Goal: Contribute content: Contribute content

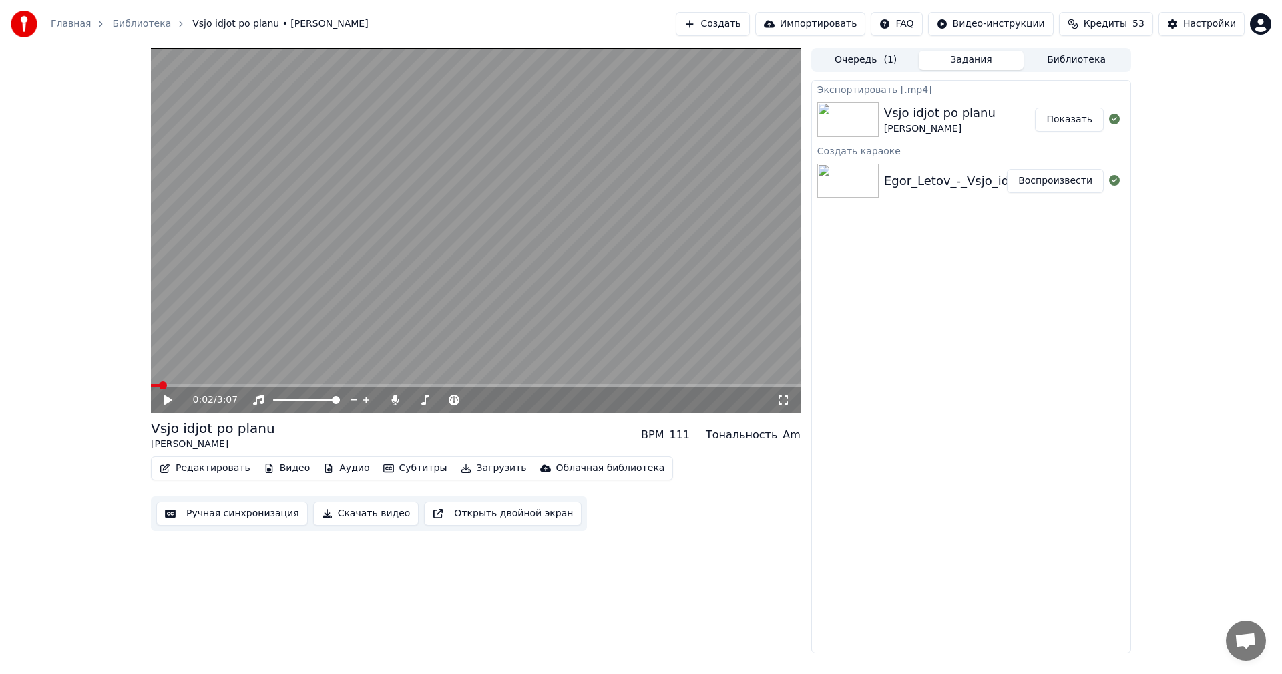
click at [1117, 24] on span "Кредиты" at bounding box center [1105, 23] width 43 height 13
click at [1124, 125] on button "Обновить" at bounding box center [1114, 124] width 81 height 24
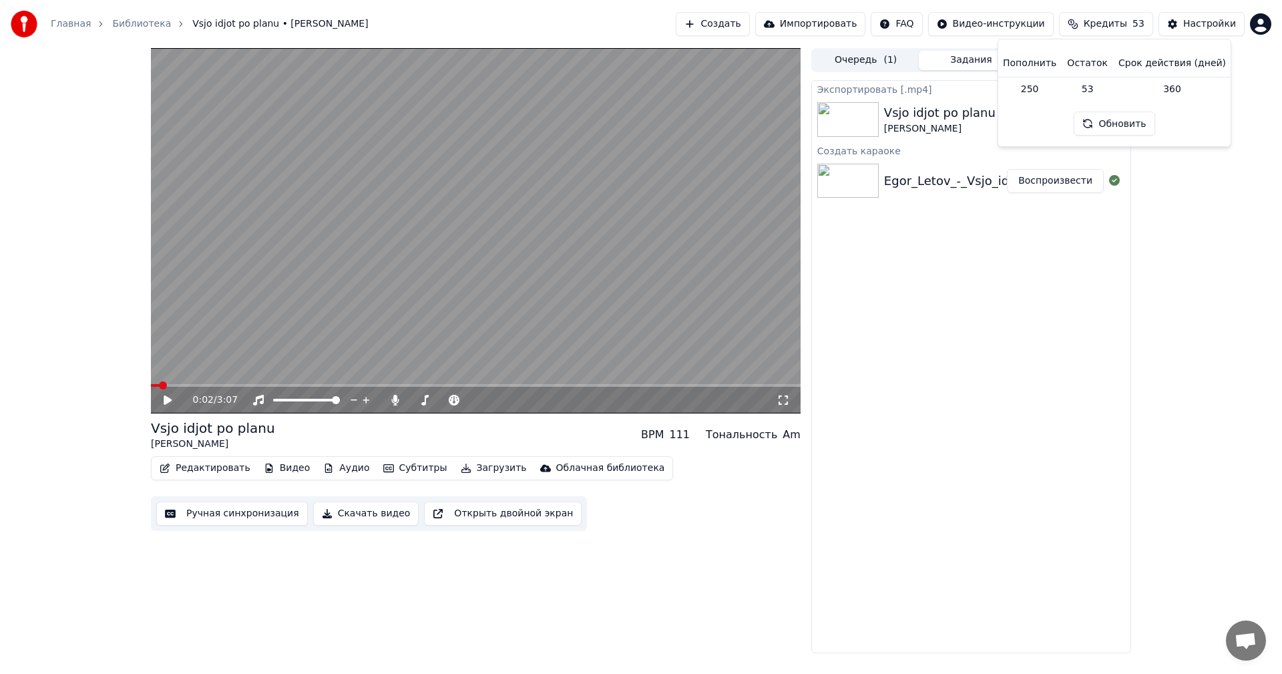
click at [1182, 185] on div "0:02 / 3:07 Vsjo idjot po planu [PERSON_NAME] BPM 111 Тональность Am Редактиров…" at bounding box center [641, 350] width 1282 height 605
click at [743, 18] on button "Создать" at bounding box center [712, 24] width 73 height 24
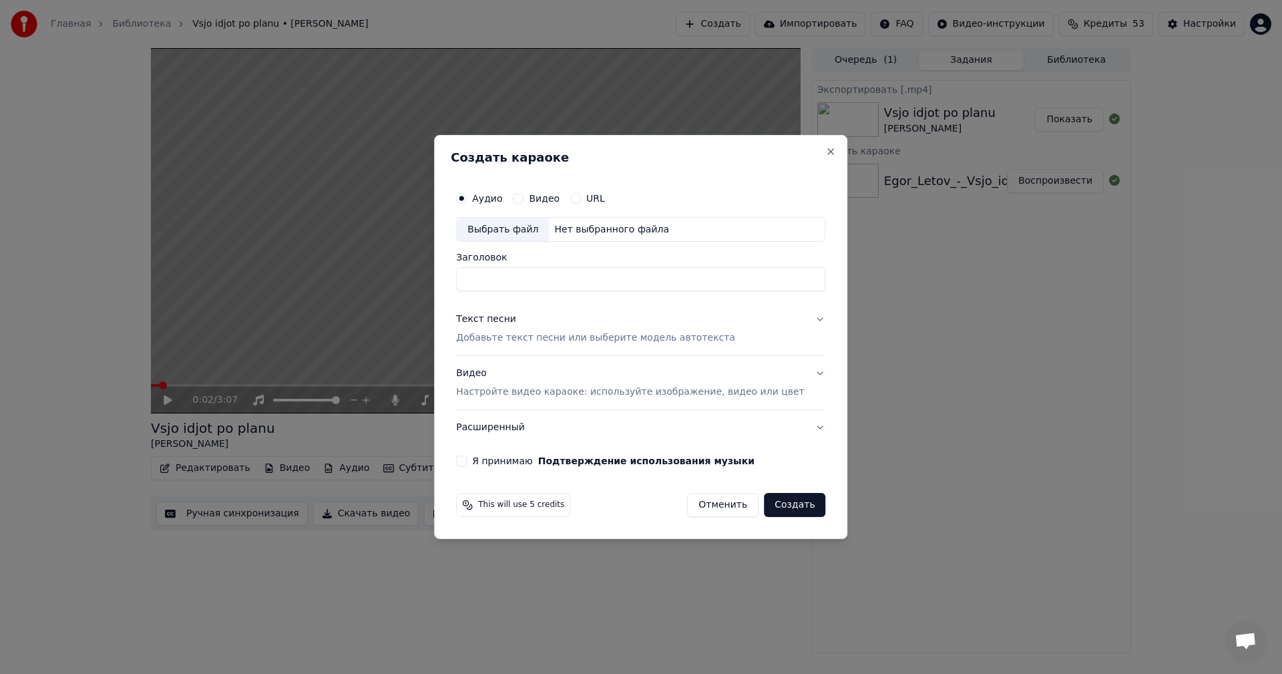
click at [520, 226] on div "Выбрать файл" at bounding box center [503, 230] width 92 height 24
type input "**********"
click at [576, 341] on p "Добавьте текст песни или выберите модель автотекста" at bounding box center [595, 338] width 279 height 13
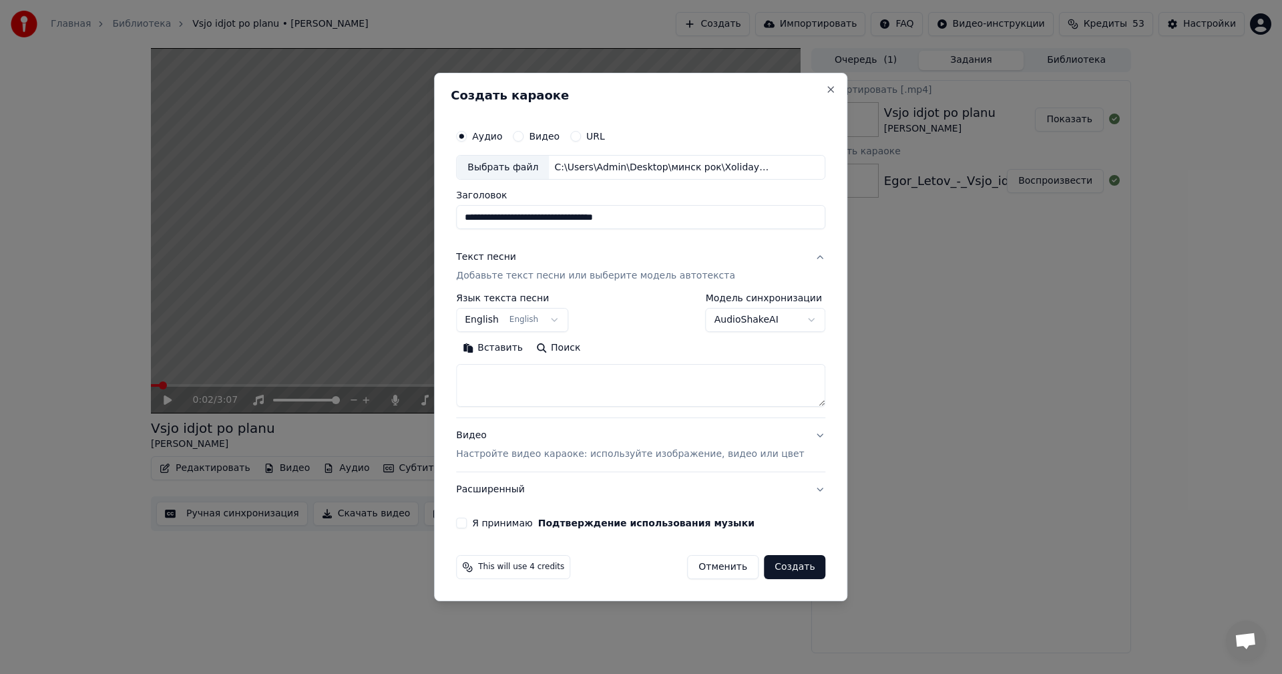
click at [592, 403] on textarea at bounding box center [640, 386] width 369 height 43
paste textarea "**********"
type textarea "**********"
click at [599, 449] on p "Настройте видео караоке: используйте изображение, видео или цвет" at bounding box center [630, 453] width 348 height 13
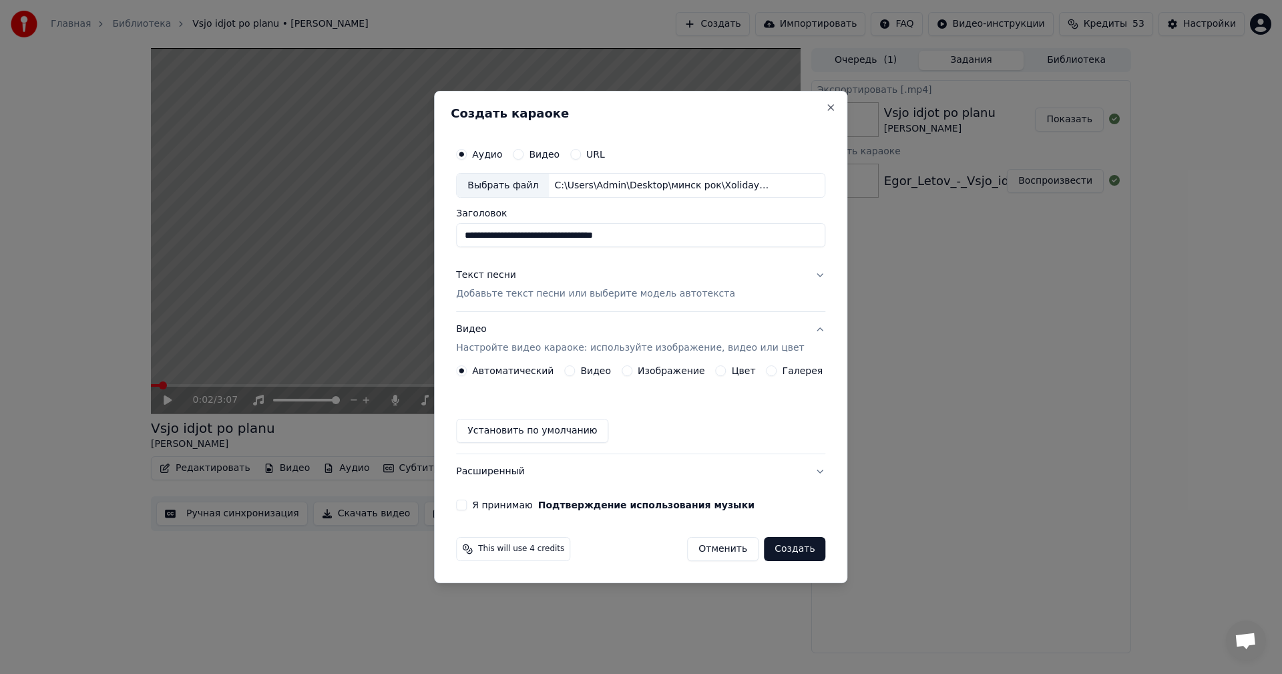
click at [628, 367] on button "Изображение" at bounding box center [627, 370] width 11 height 11
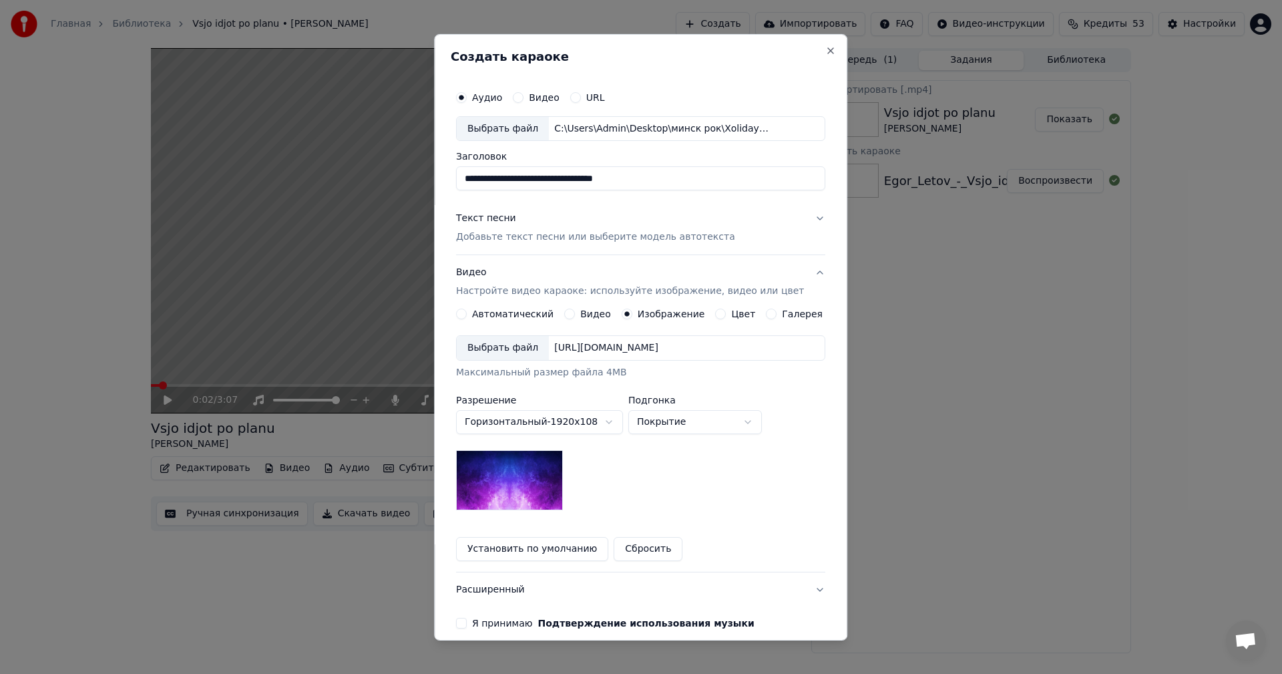
click at [513, 345] on div "Выбрать файл" at bounding box center [503, 348] width 92 height 24
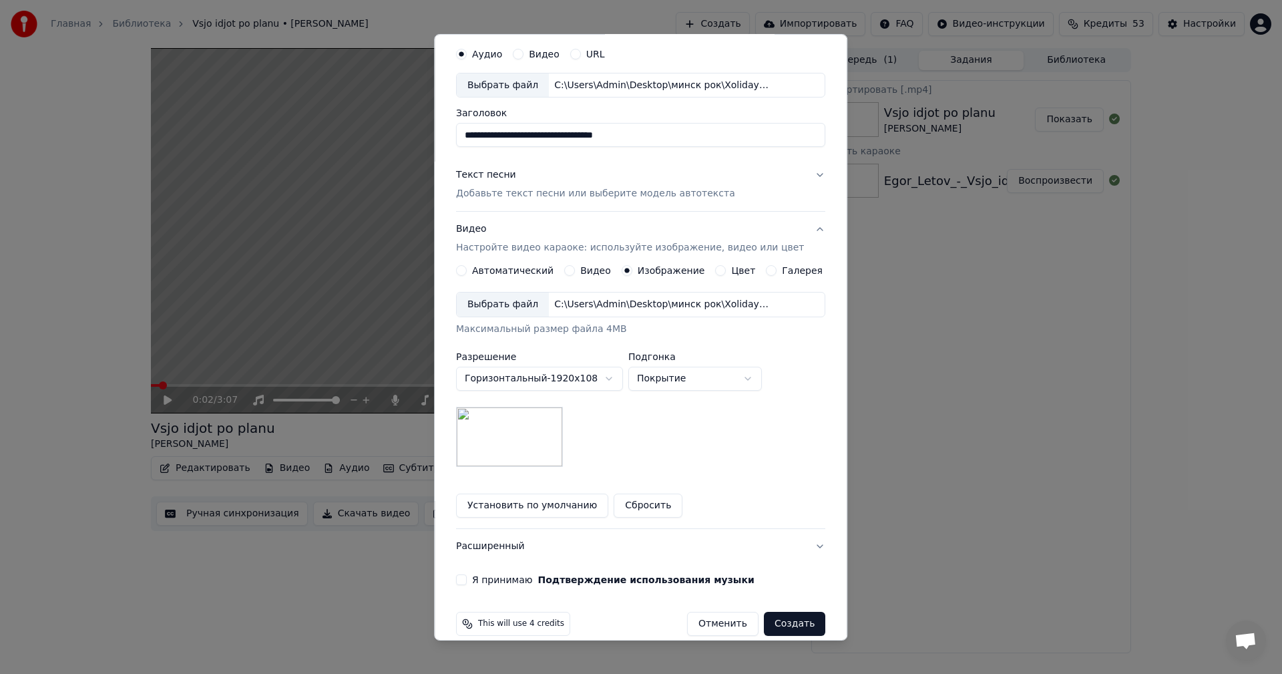
scroll to position [61, 0]
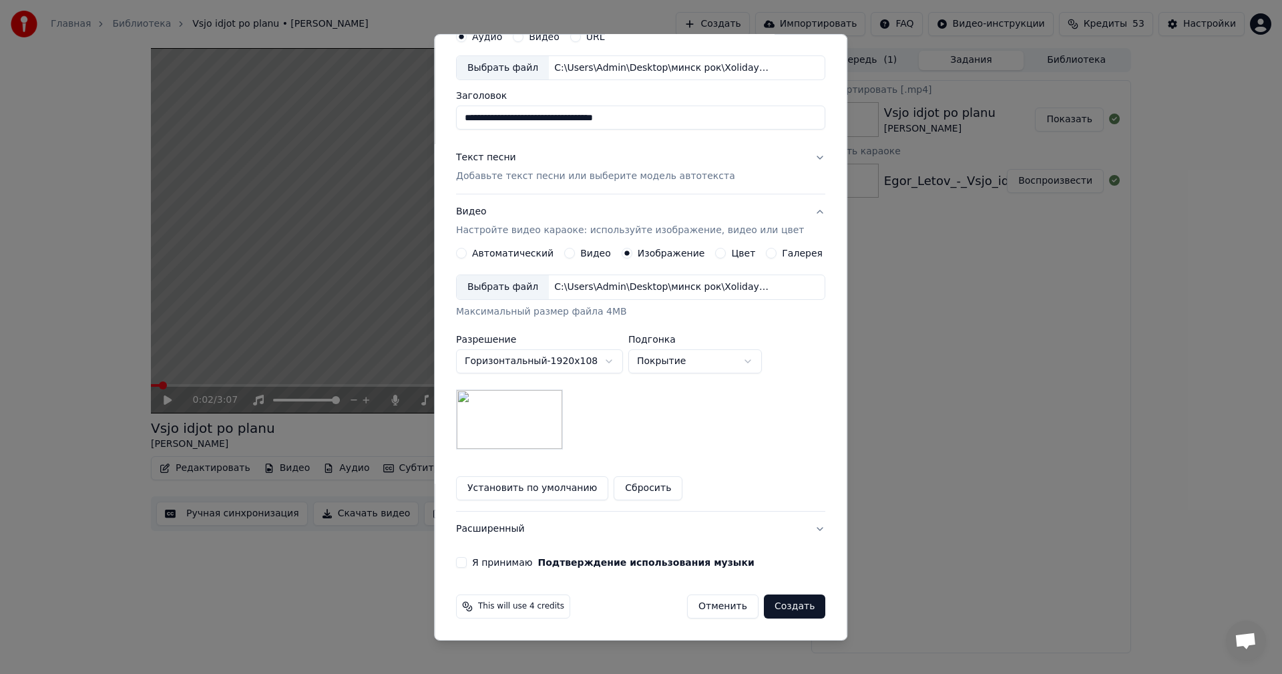
click at [467, 561] on button "Я принимаю Подтверждение использования музыки" at bounding box center [461, 562] width 11 height 11
click at [594, 176] on p "Добавьте текст песни или выберите модель автотекста" at bounding box center [595, 176] width 279 height 13
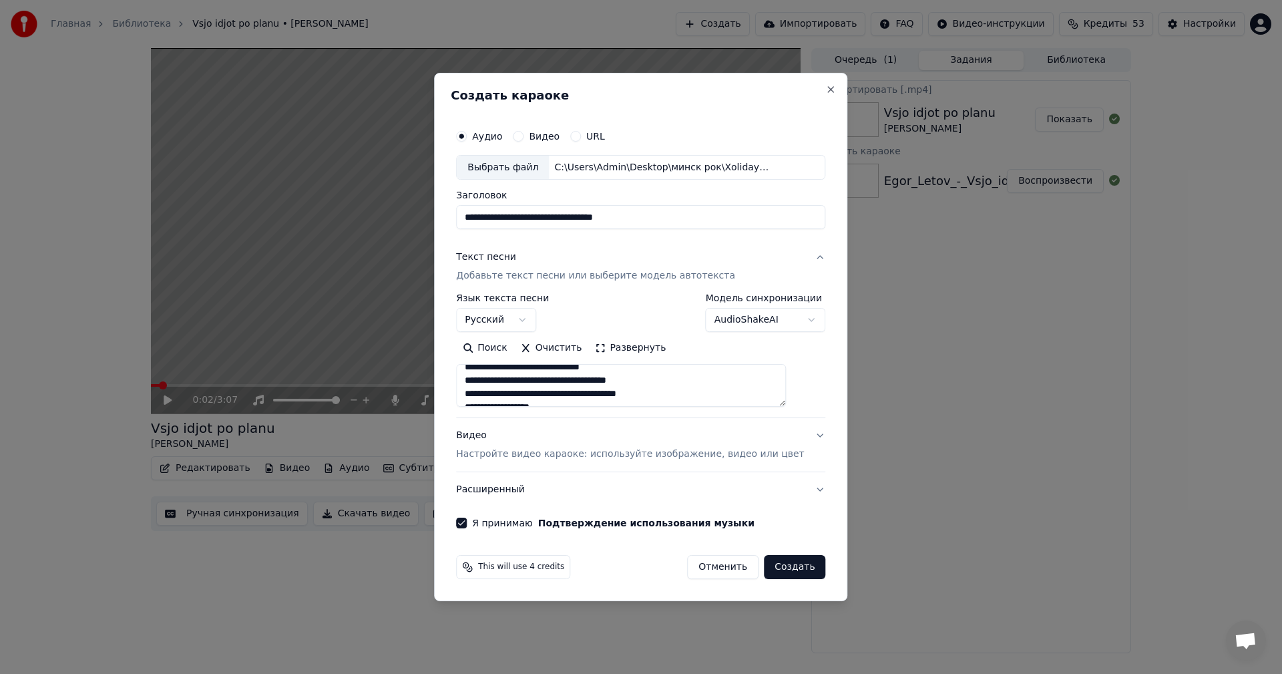
scroll to position [397, 0]
click at [785, 564] on button "Создать" at bounding box center [794, 567] width 61 height 24
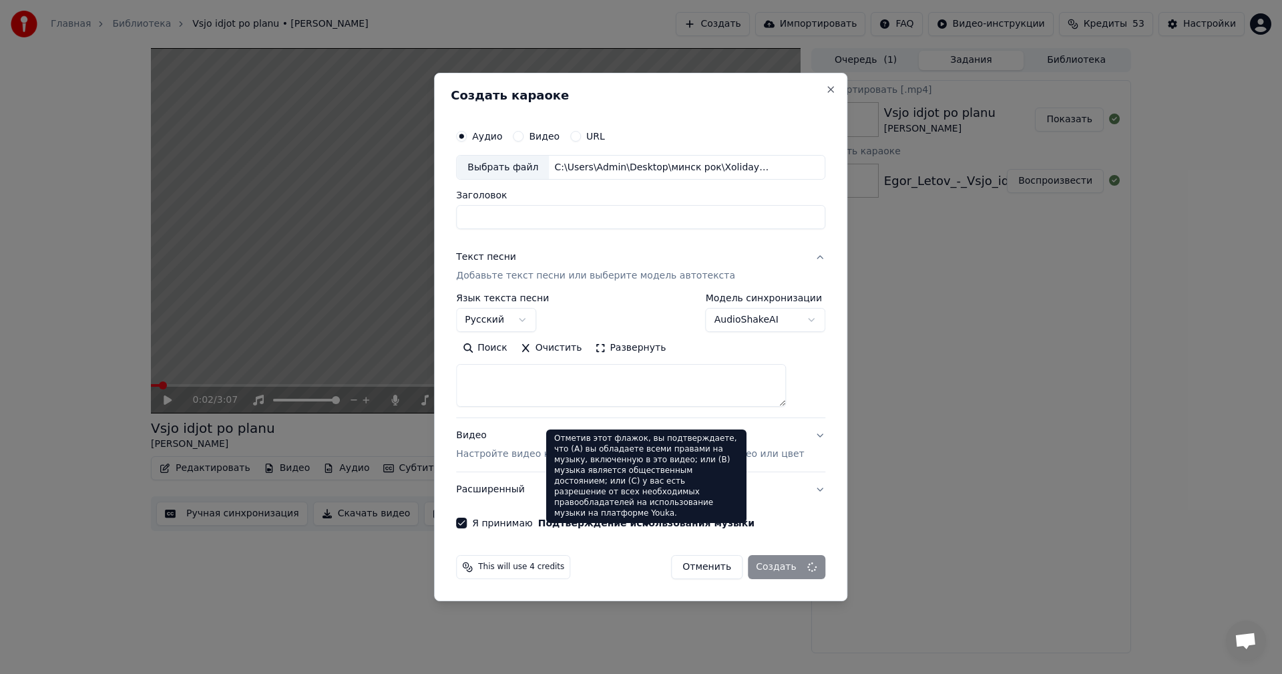
select select
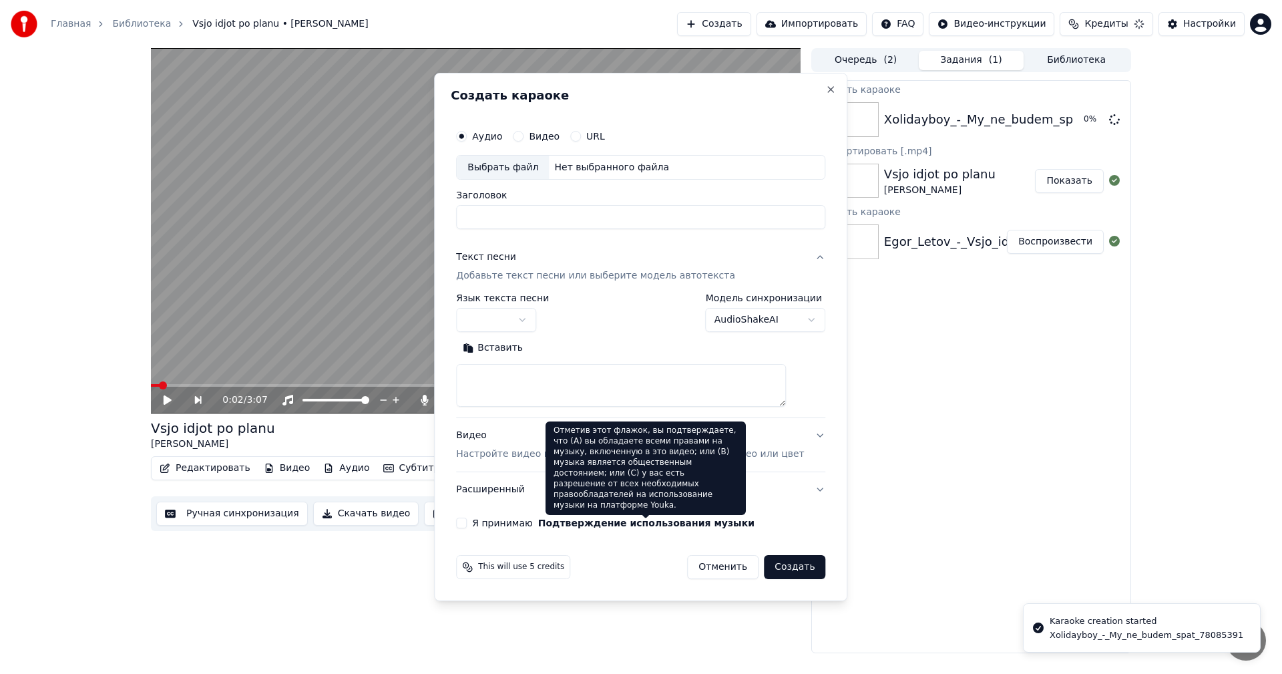
scroll to position [0, 0]
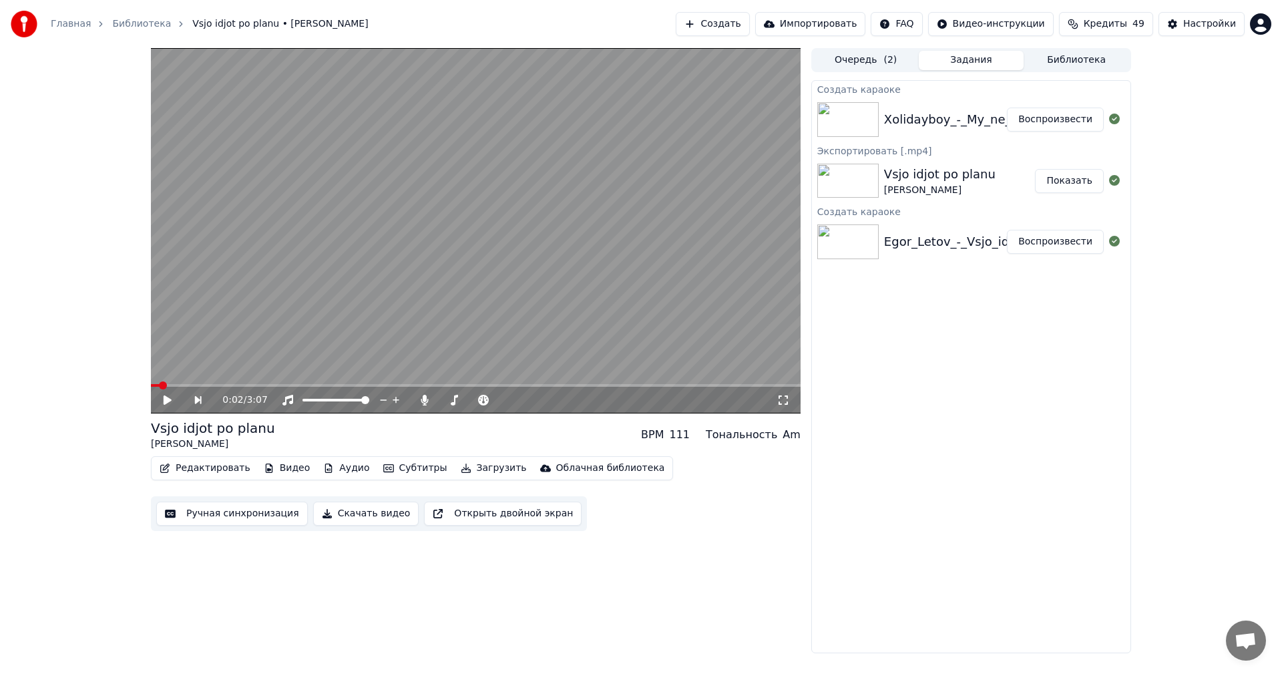
click at [749, 23] on button "Создать" at bounding box center [712, 24] width 73 height 24
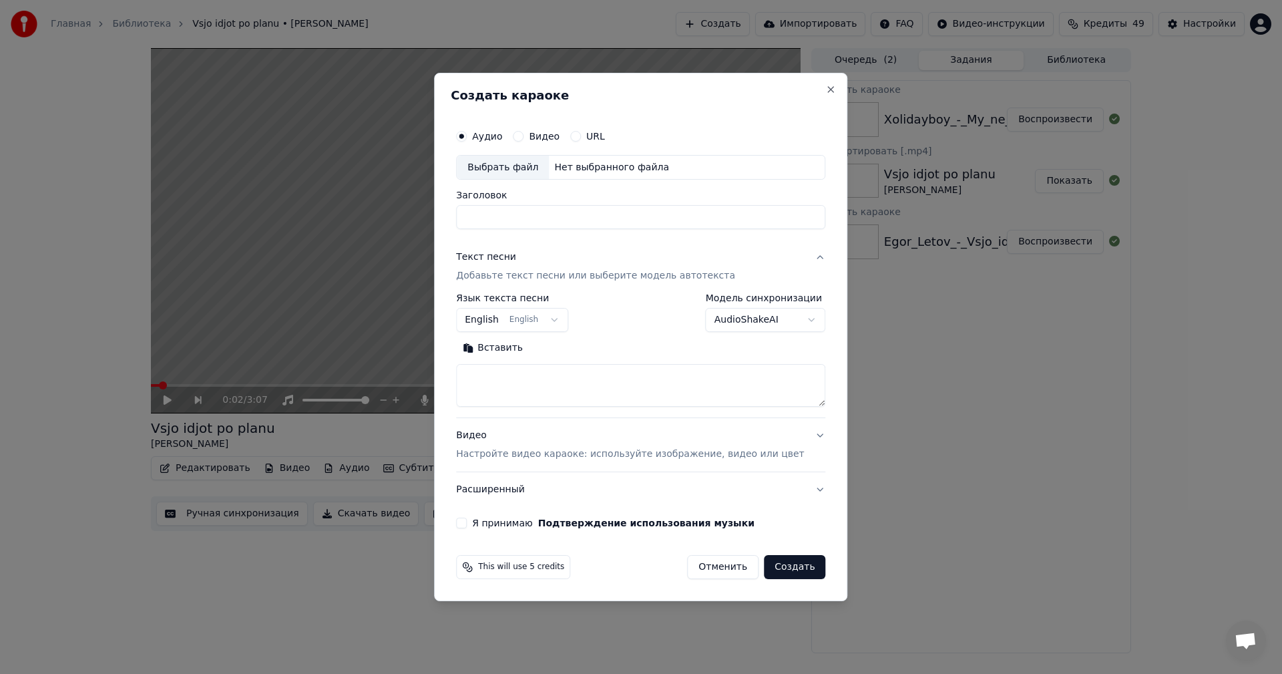
click at [506, 167] on div "Выбрать файл" at bounding box center [503, 168] width 92 height 24
type input "**********"
click at [586, 396] on textarea at bounding box center [640, 386] width 369 height 43
paste textarea "**********"
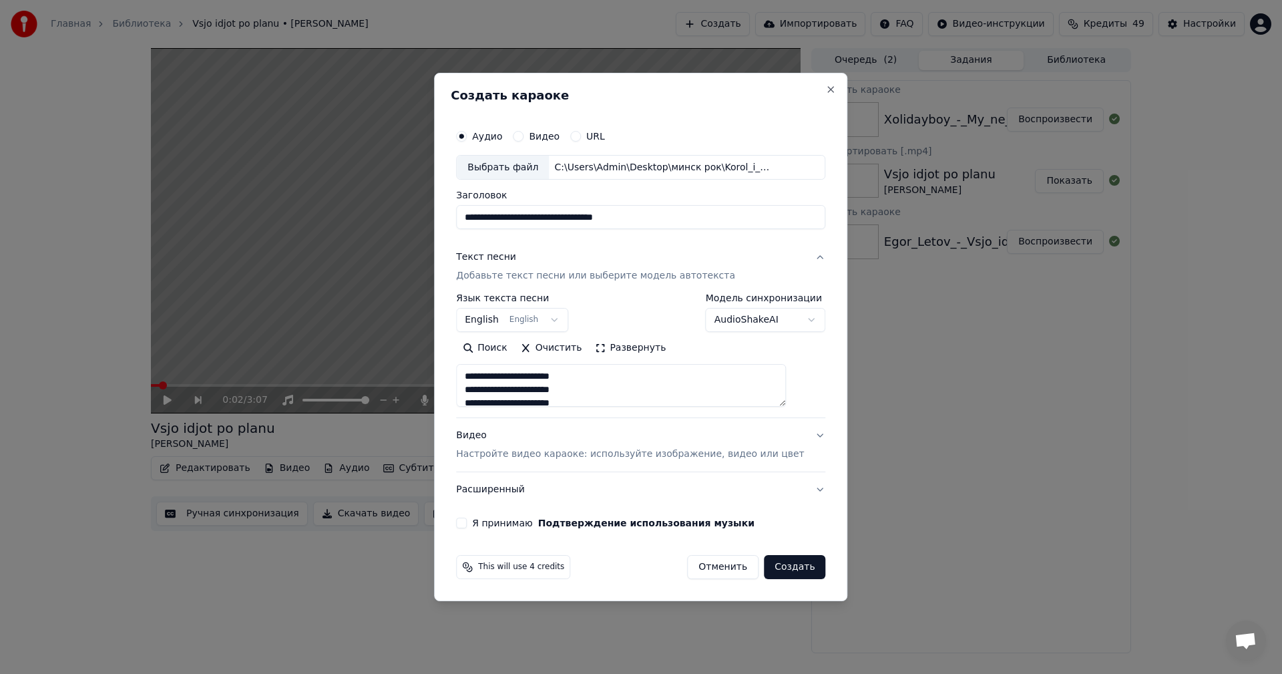
scroll to position [231, 0]
type textarea "**********"
click at [612, 454] on p "Настройте видео караоке: используйте изображение, видео или цвет" at bounding box center [630, 453] width 348 height 13
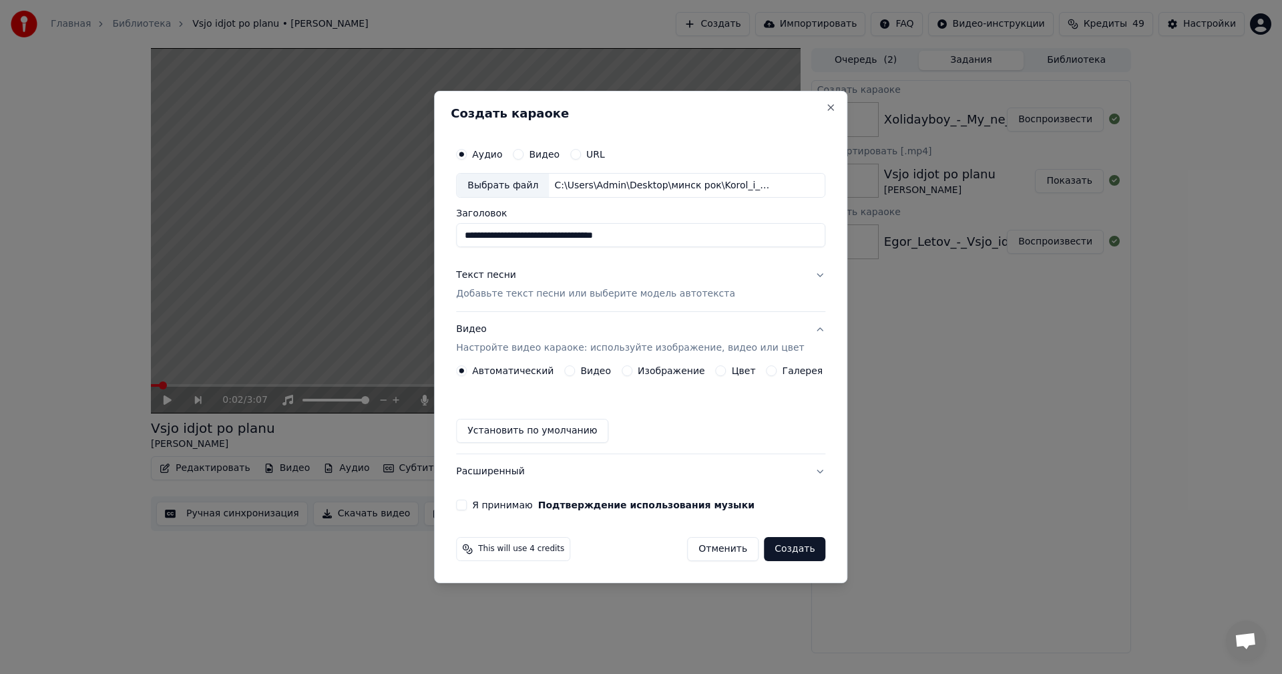
click at [631, 369] on button "Изображение" at bounding box center [627, 370] width 11 height 11
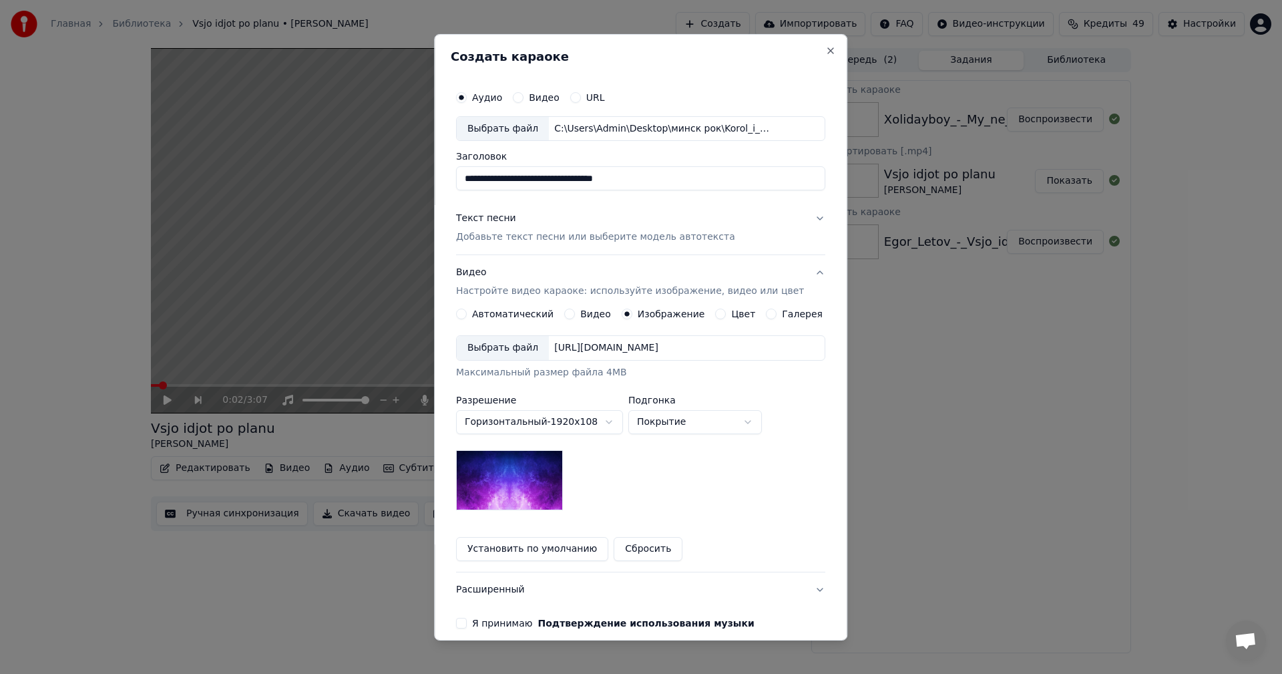
click at [506, 356] on div "Выбрать файл" at bounding box center [503, 348] width 92 height 24
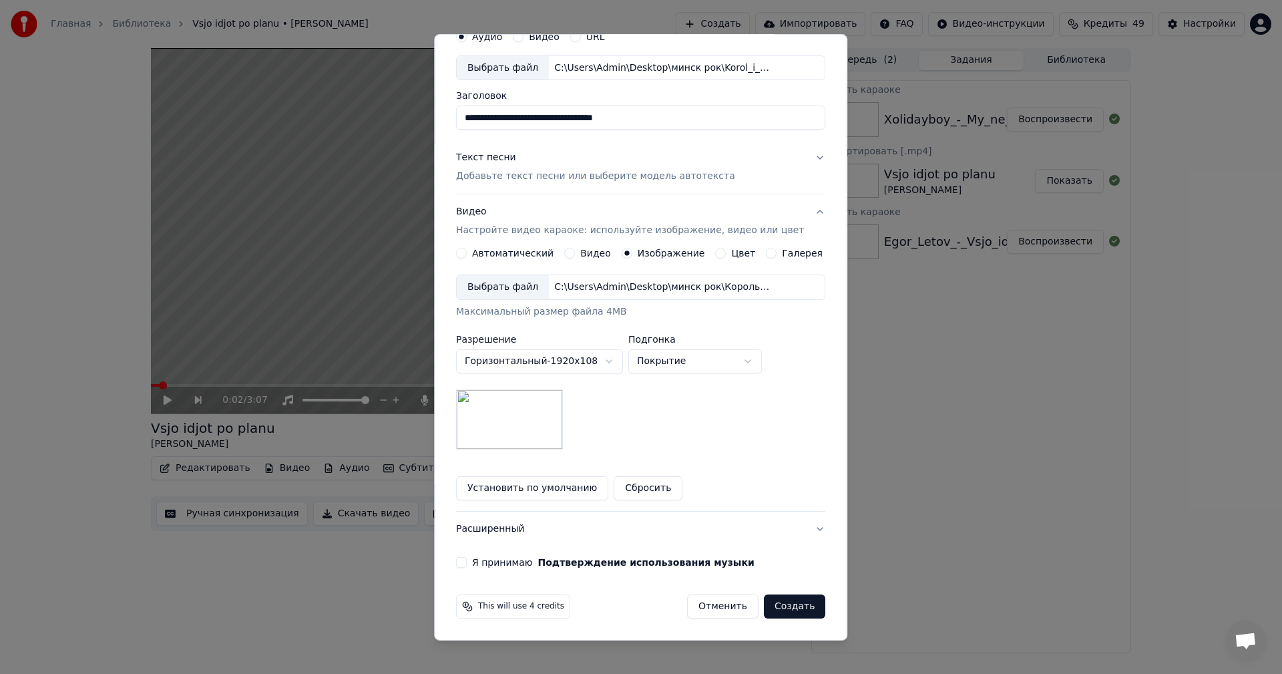
click at [467, 562] on button "Я принимаю Подтверждение использования музыки" at bounding box center [461, 562] width 11 height 11
click at [786, 602] on button "Создать" at bounding box center [794, 606] width 61 height 24
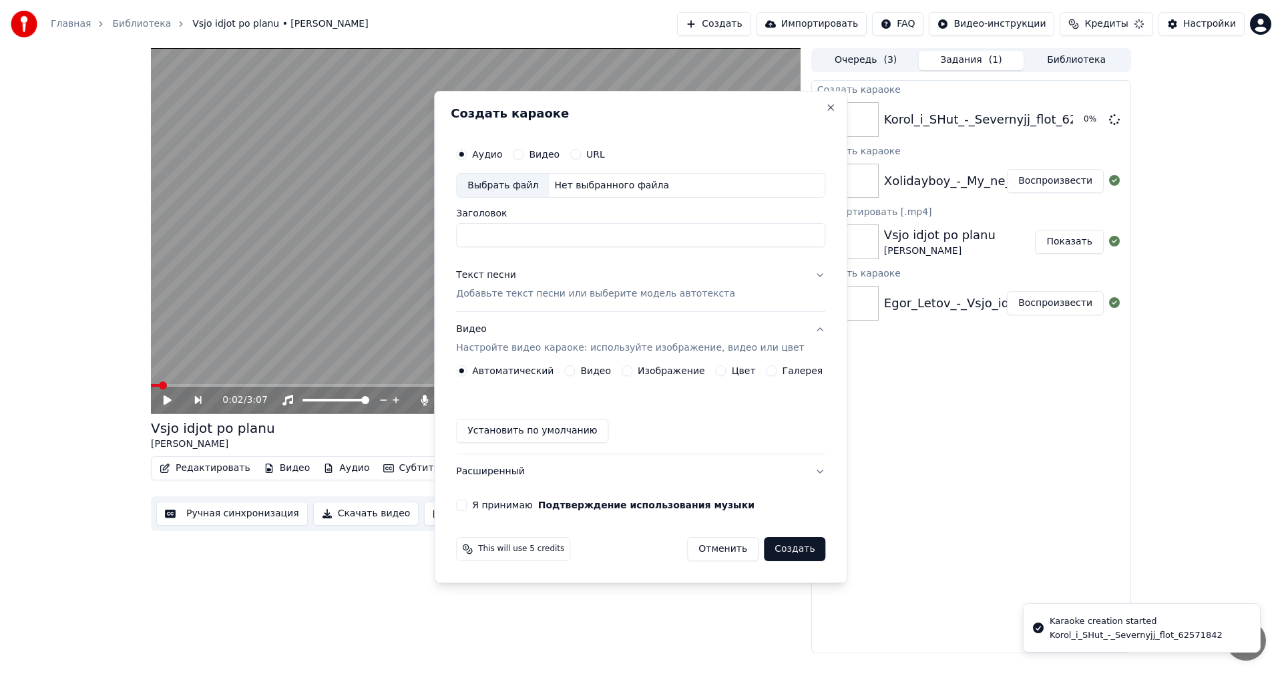
scroll to position [0, 0]
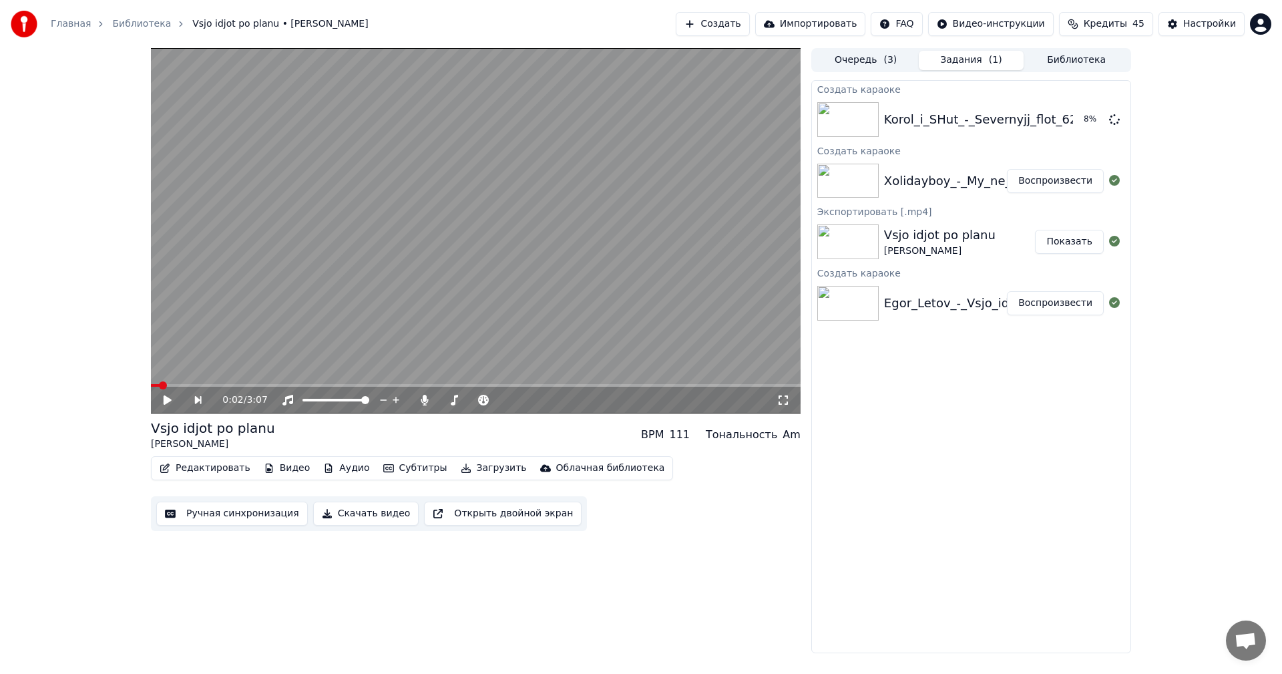
click at [746, 17] on button "Создать" at bounding box center [712, 24] width 73 height 24
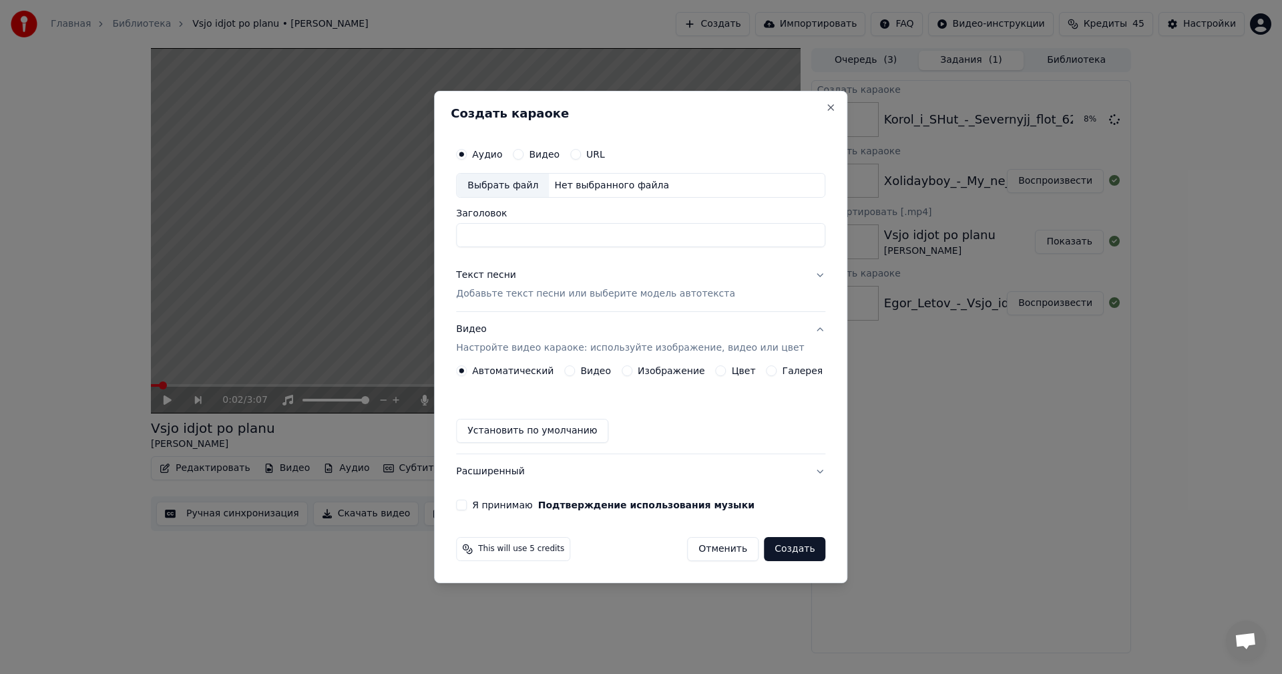
click at [479, 186] on div "Выбрать файл" at bounding box center [503, 186] width 92 height 24
type input "**********"
click at [586, 293] on p "Добавьте текст песни или выберите модель автотекста" at bounding box center [595, 294] width 279 height 13
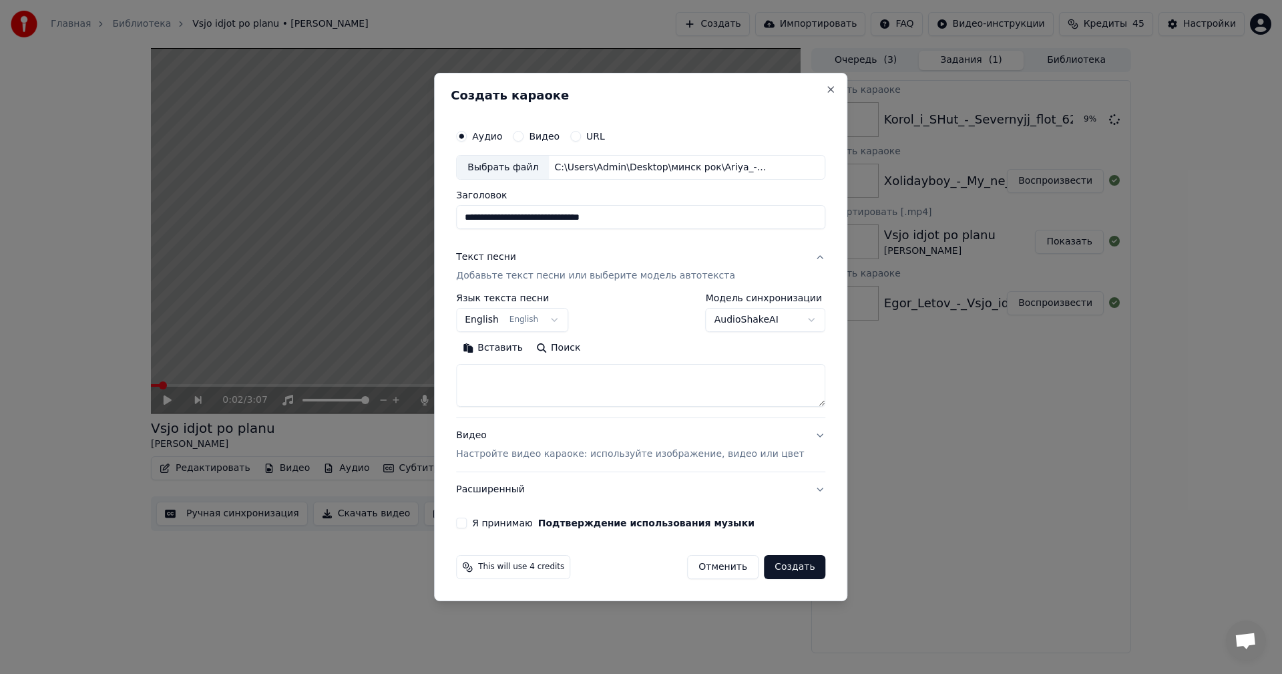
click at [582, 384] on textarea at bounding box center [640, 386] width 369 height 43
paste textarea "**********"
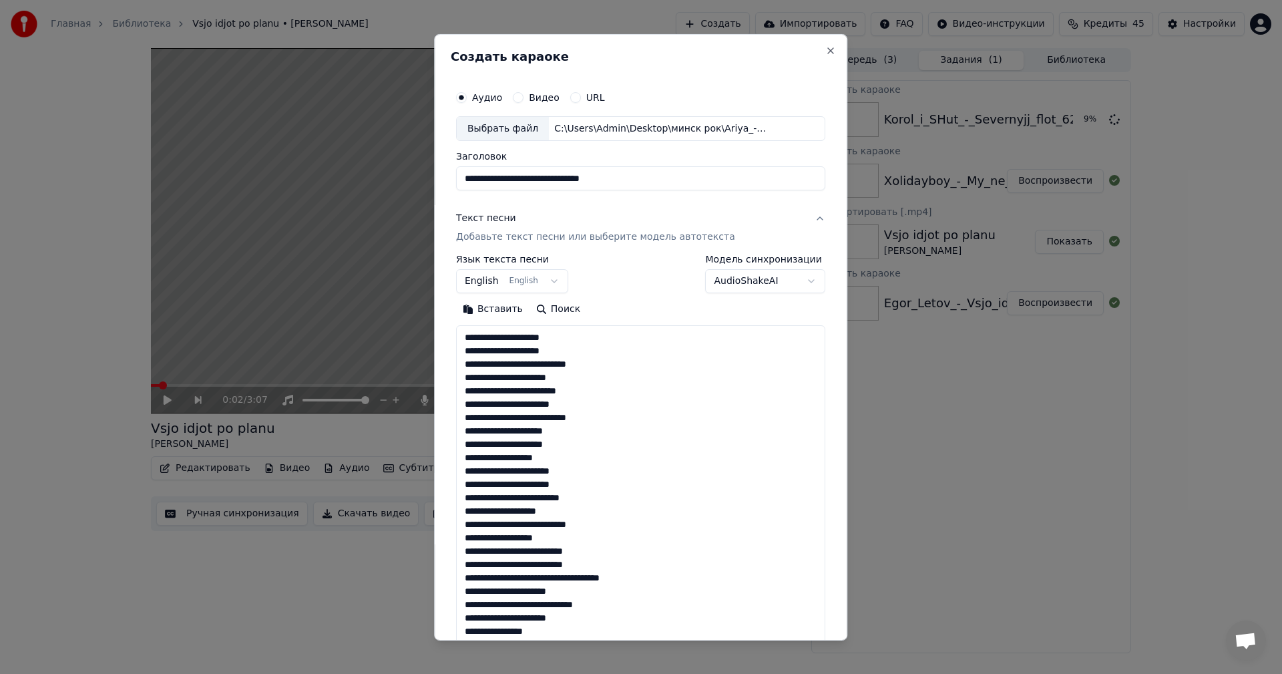
scroll to position [498, 0]
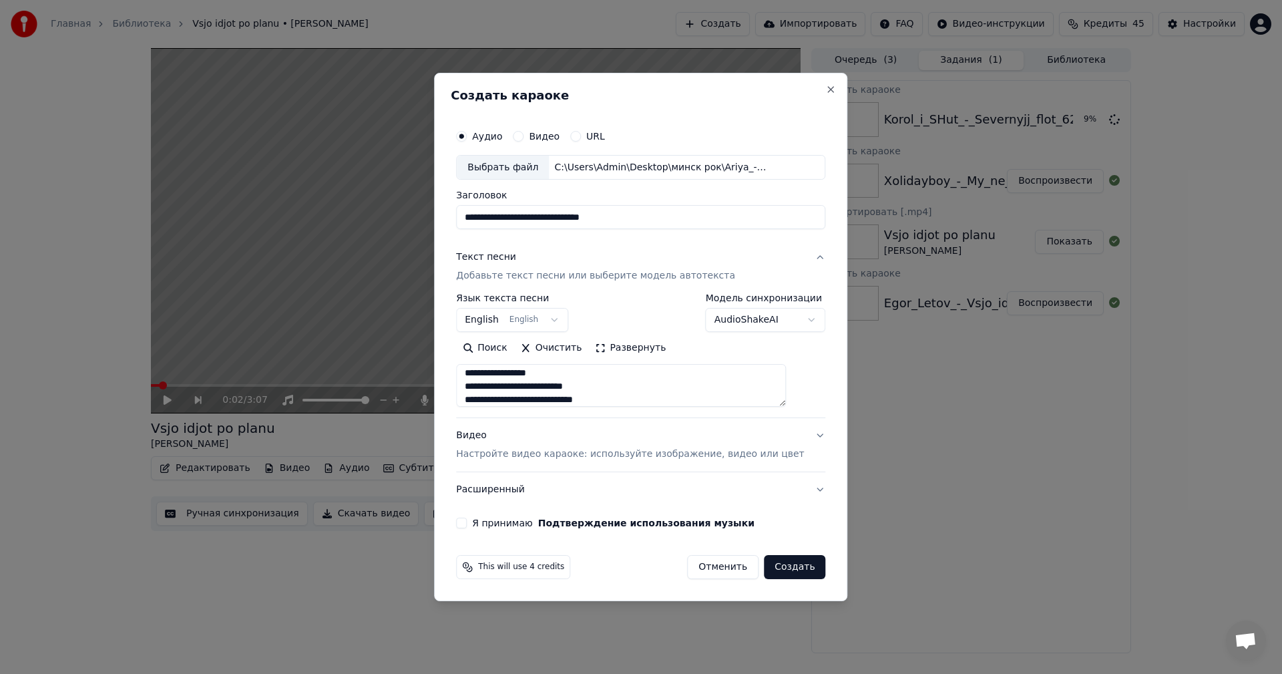
type textarea "**********"
click at [612, 459] on p "Настройте видео караоке: используйте изображение, видео или цвет" at bounding box center [630, 453] width 348 height 13
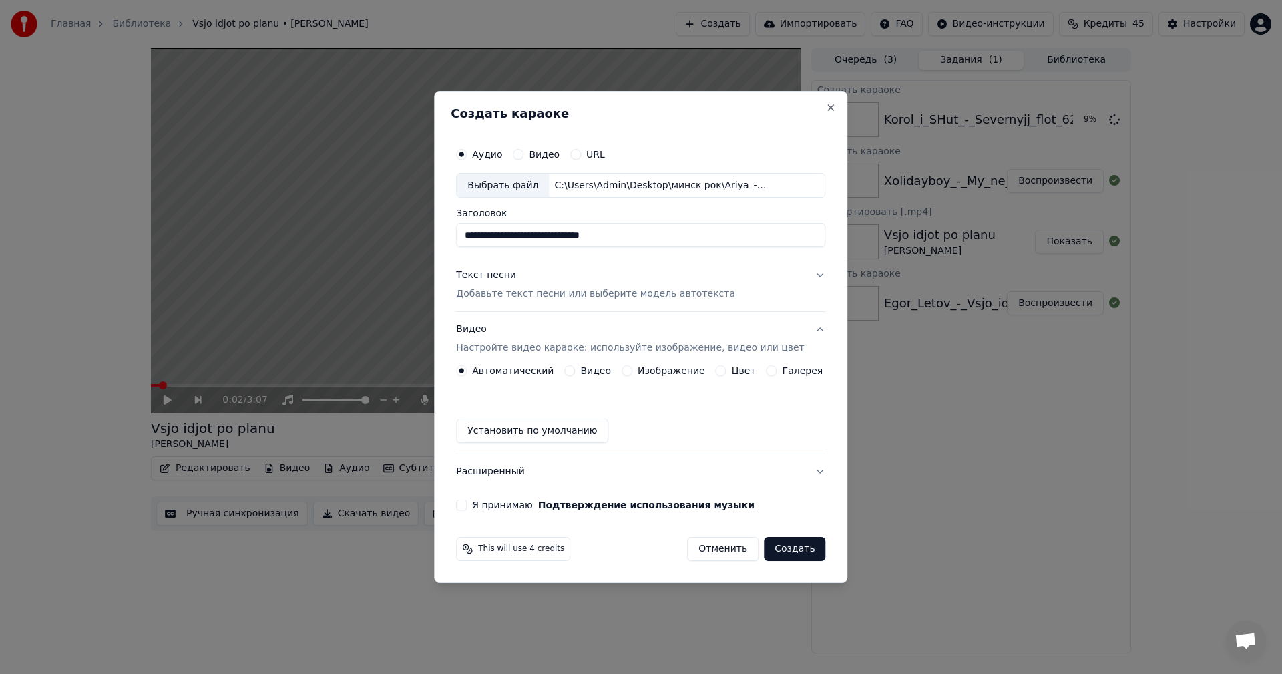
click at [630, 371] on button "Изображение" at bounding box center [627, 370] width 11 height 11
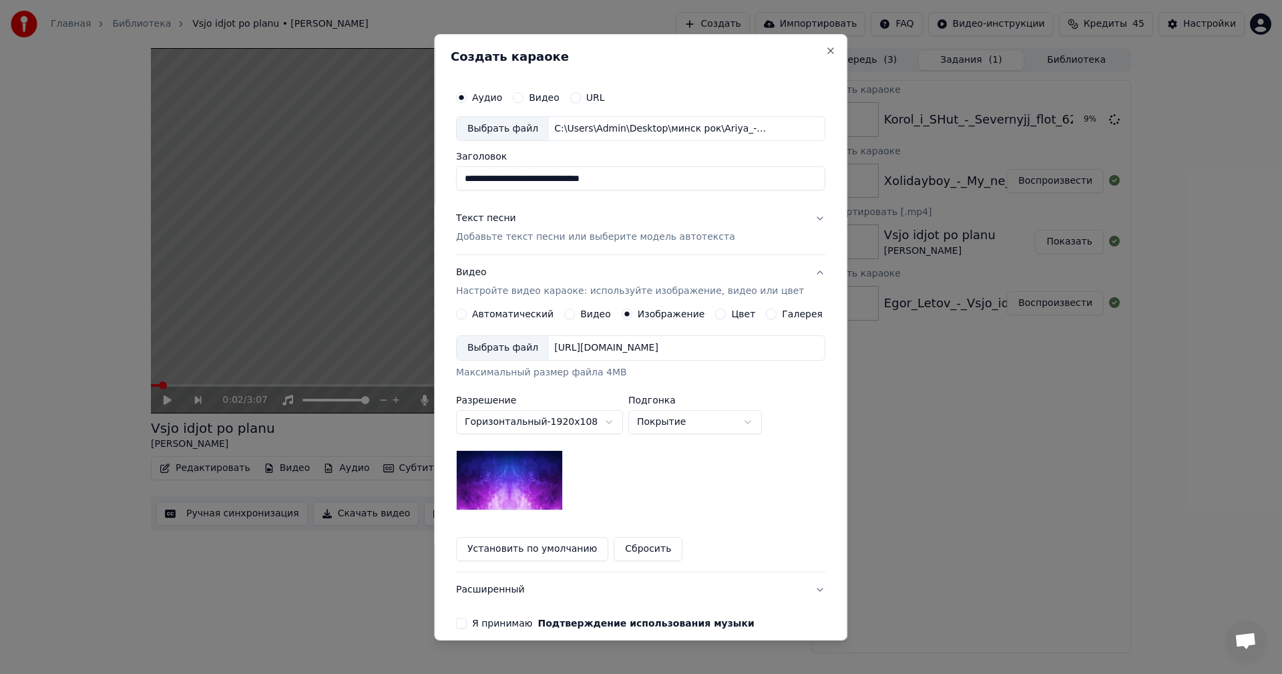
click at [490, 355] on div "Выбрать файл" at bounding box center [503, 348] width 92 height 24
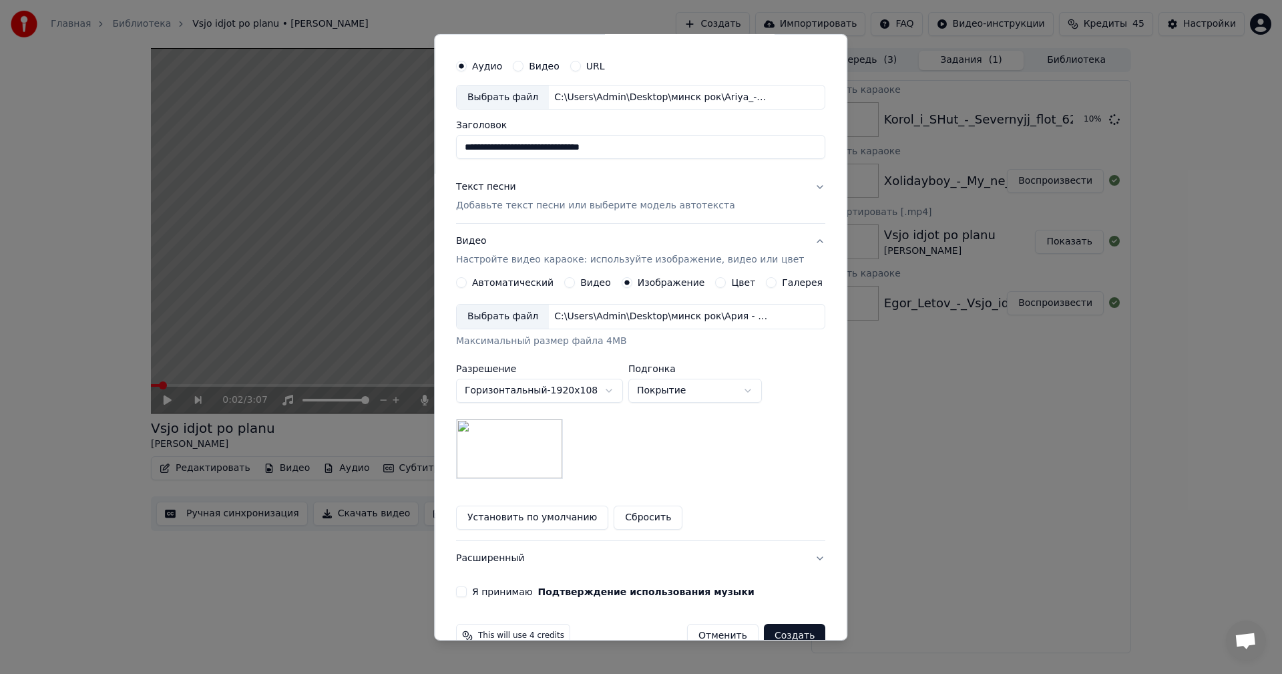
scroll to position [61, 0]
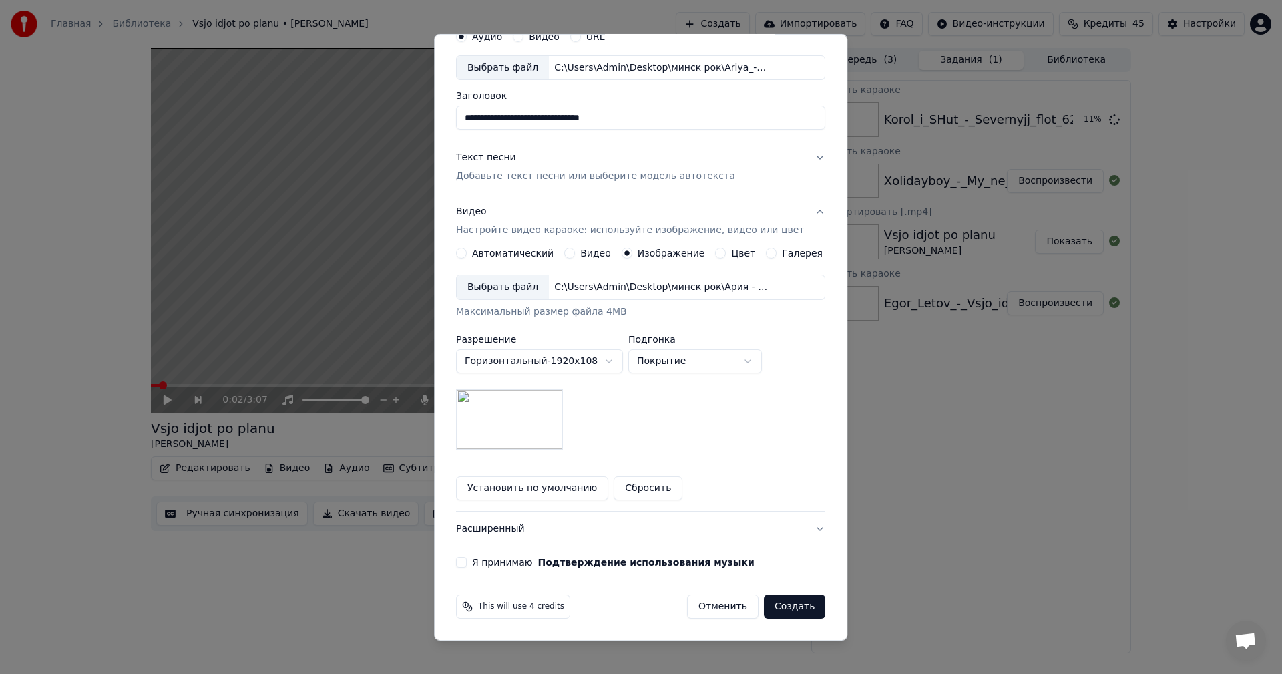
click at [467, 564] on button "Я принимаю Подтверждение использования музыки" at bounding box center [461, 562] width 11 height 11
click at [785, 601] on button "Создать" at bounding box center [794, 606] width 61 height 24
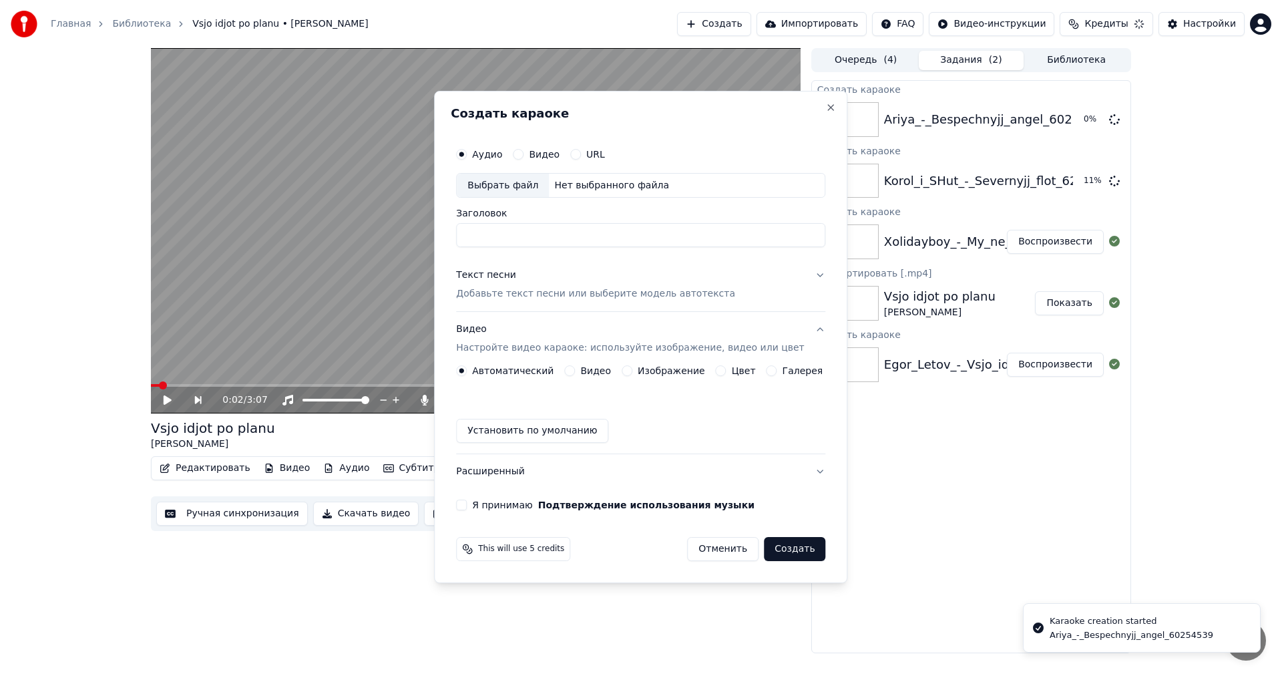
scroll to position [0, 0]
